Goal: Check status: Check status

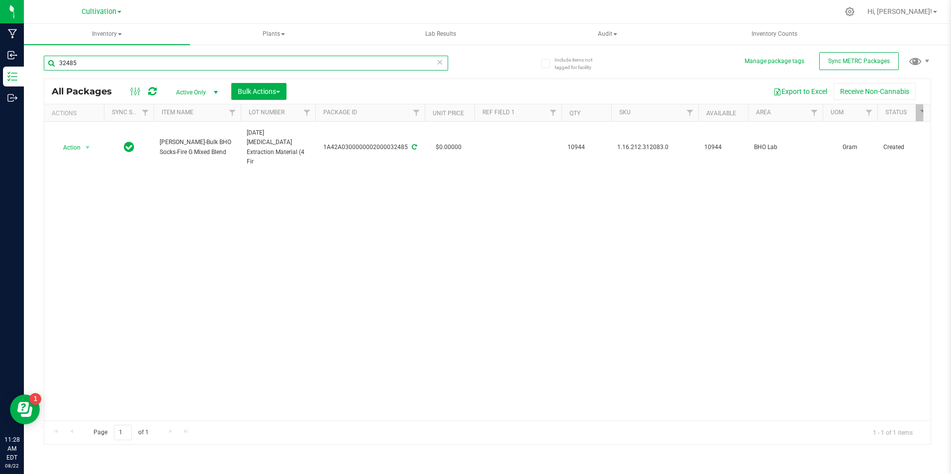
drag, startPoint x: 0, startPoint y: 0, endPoint x: 108, endPoint y: 58, distance: 122.6
click at [108, 58] on input "32485" at bounding box center [246, 63] width 404 height 15
click at [98, 62] on input "22125" at bounding box center [246, 63] width 404 height 15
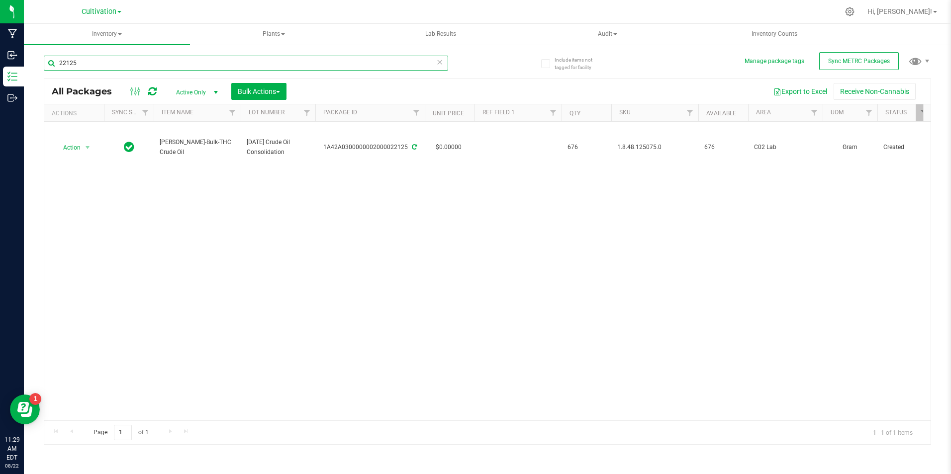
click at [98, 62] on input "22125" at bounding box center [246, 63] width 404 height 15
click at [117, 59] on input "20289" at bounding box center [246, 63] width 404 height 15
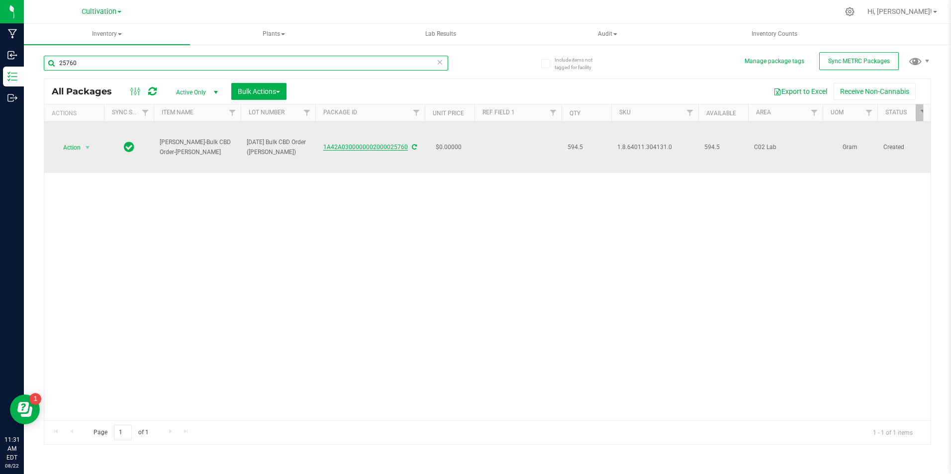
type input "25760"
click at [387, 146] on link "1A42A0300000002000025760" at bounding box center [365, 147] width 85 height 7
